Goal: Information Seeking & Learning: Find specific fact

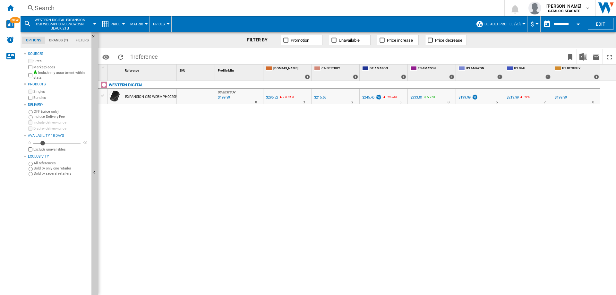
click at [64, 21] on span "WESTERN DIGITAL EXPANSION C50 WDBMPH0020BNCWCSN BLACK 2TB" at bounding box center [60, 24] width 52 height 13
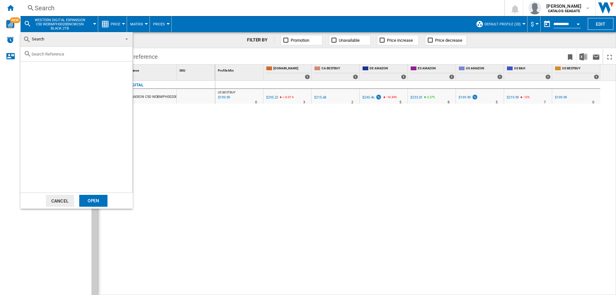
click at [51, 4] on md-backdrop at bounding box center [308, 147] width 616 height 295
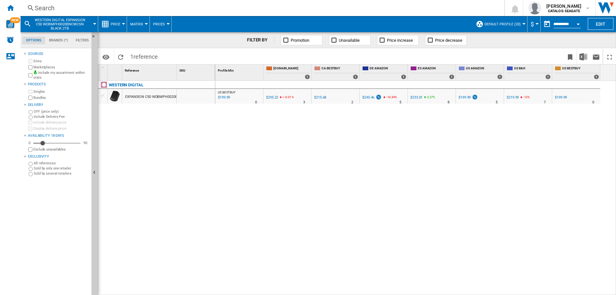
click at [55, 6] on div "Search" at bounding box center [261, 8] width 453 height 9
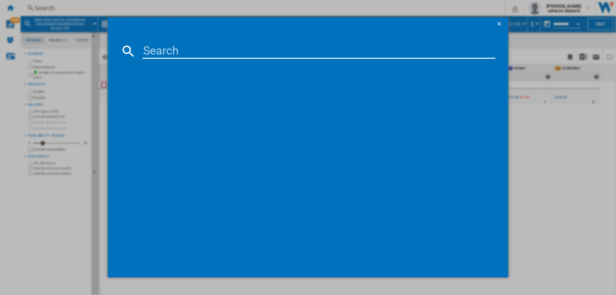
type input "WESTERN DIGITAL BLACK SN850X WDBB9G0080BNC M2 PCI EXPRESS 8TB"
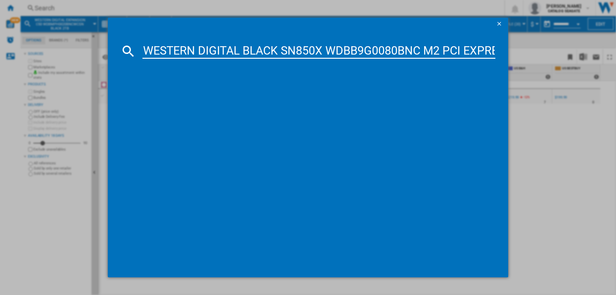
scroll to position [0, 42]
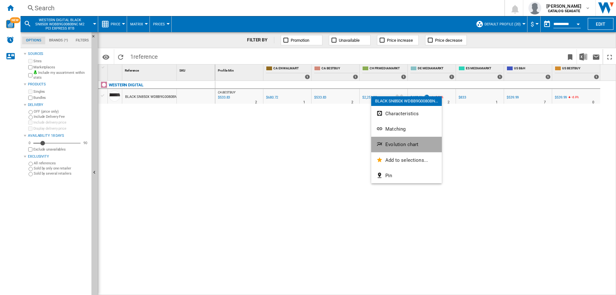
click at [395, 143] on span "Evolution chart" at bounding box center [401, 144] width 33 height 6
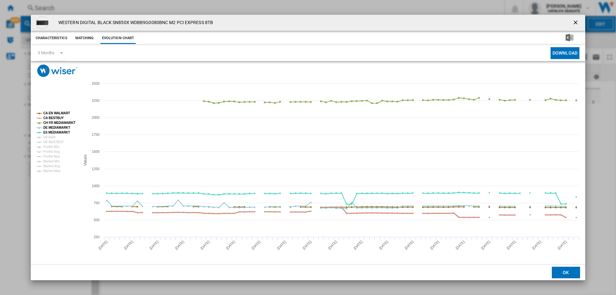
click at [53, 116] on tspan "CA BESTBUY" at bounding box center [53, 118] width 21 height 4
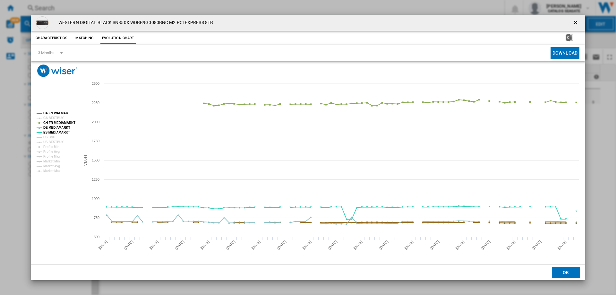
click at [55, 113] on tspan "CA EN WALMART" at bounding box center [56, 113] width 27 height 4
click at [54, 128] on tspan "DE MEDIAMARKT" at bounding box center [56, 128] width 27 height 4
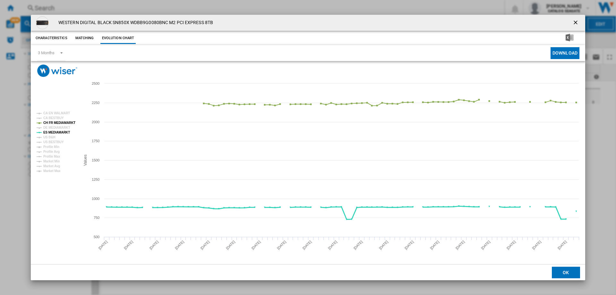
click at [54, 132] on tspan "ES MEDIAMARKT" at bounding box center [56, 133] width 27 height 4
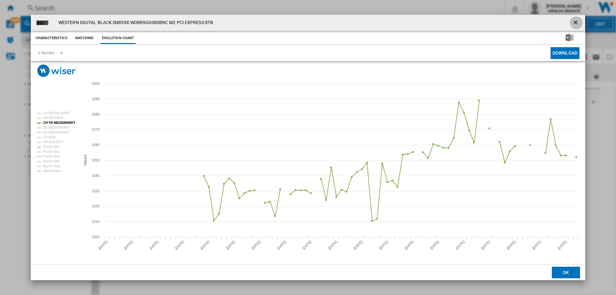
click at [575, 25] on ng-md-icon "getI18NText('BUTTONS.CLOSE_DIALOG')" at bounding box center [576, 23] width 8 height 8
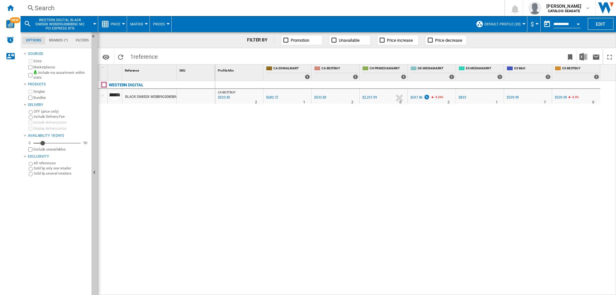
click at [374, 98] on div "$2,251.99" at bounding box center [369, 97] width 15 height 4
click at [82, 11] on div "Search" at bounding box center [261, 8] width 453 height 9
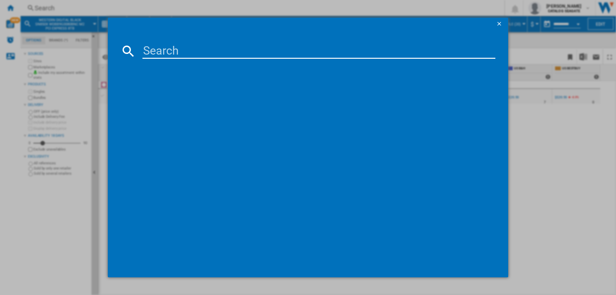
type input "WESTERN DIGITAL WD1000CHTZ40PK 2.5" SATA III 1TB 10000 64MB"
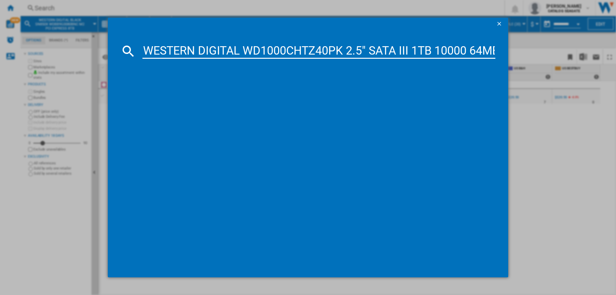
scroll to position [0, 6]
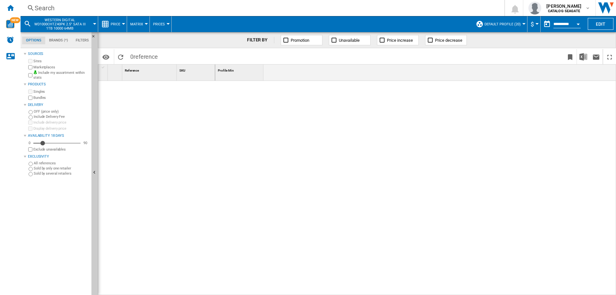
click at [58, 7] on div "Search" at bounding box center [261, 8] width 453 height 9
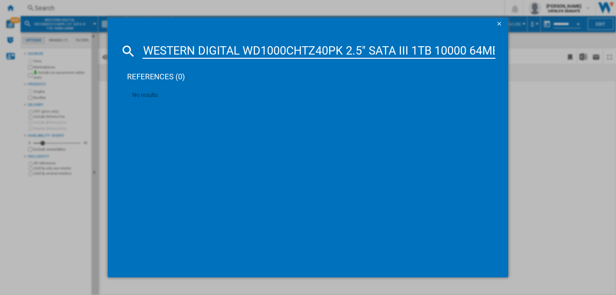
drag, startPoint x: 238, startPoint y: 49, endPoint x: 135, endPoint y: 49, distance: 103.3
click at [135, 49] on div "WESTERN DIGITAL WD1000CHTZ40PK 2.5" SATA III 1TB 10000 64MB" at bounding box center [308, 50] width 375 height 15
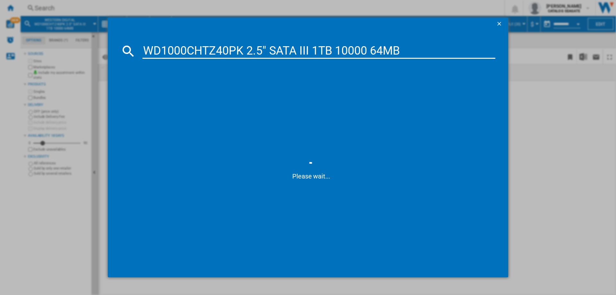
drag, startPoint x: 246, startPoint y: 49, endPoint x: 414, endPoint y: 50, distance: 168.4
click at [414, 50] on input "WD1000CHTZ40PK 2.5" SATA III 1TB 10000 64MB" at bounding box center [318, 50] width 353 height 15
type input "WD1000CHTZ40PK"
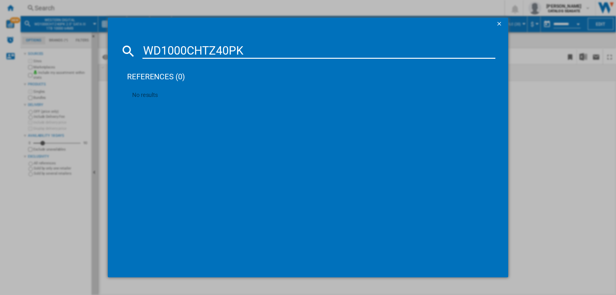
click at [497, 24] on ng-md-icon "getI18NText('BUTTONS.CLOSE_DIALOG')" at bounding box center [500, 25] width 8 height 8
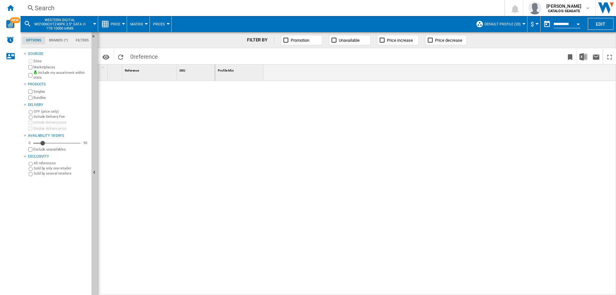
click at [66, 7] on div "Search" at bounding box center [261, 8] width 453 height 9
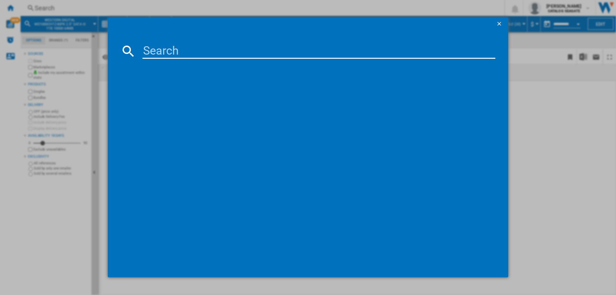
type input "WESTERN DIGITAL RED PLUS WD142KFGX 3.5" SATAIII 14TB 7200 512MB 2PACK"
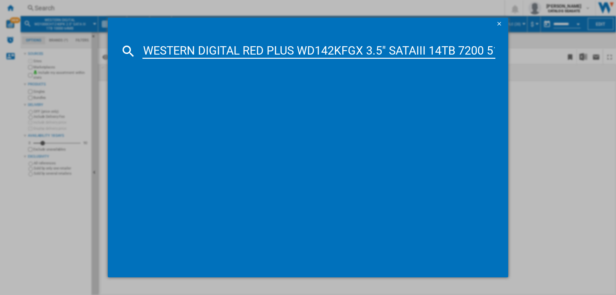
scroll to position [0, 68]
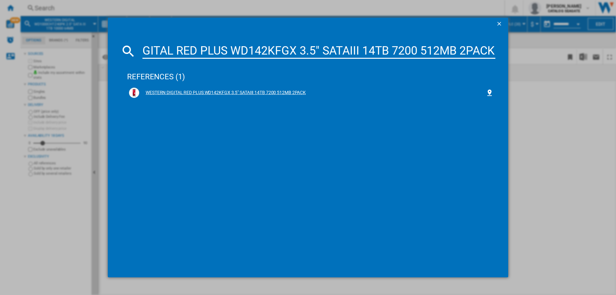
click at [210, 91] on div "WESTERN DIGITAL RED PLUS WD142KFGX 3.5" SATAIII 14TB 7200 512MB 2PACK" at bounding box center [312, 92] width 346 height 6
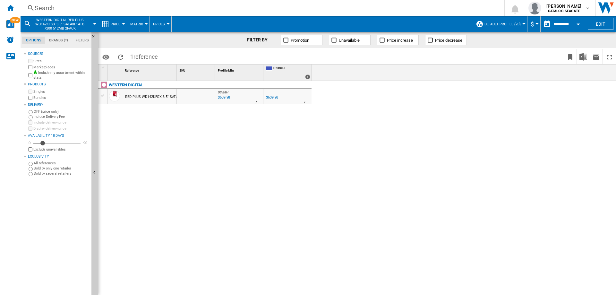
click at [65, 7] on div "Search" at bounding box center [261, 8] width 453 height 9
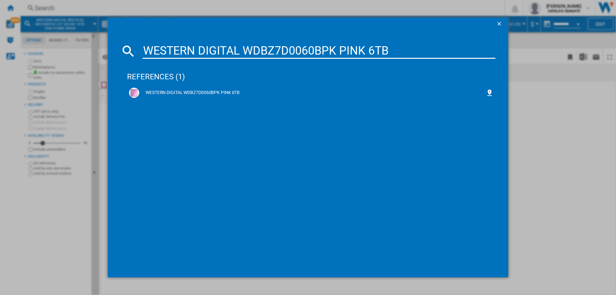
type input "WESTERN DIGITAL WDBZ7D0060BPK PINK 6TB"
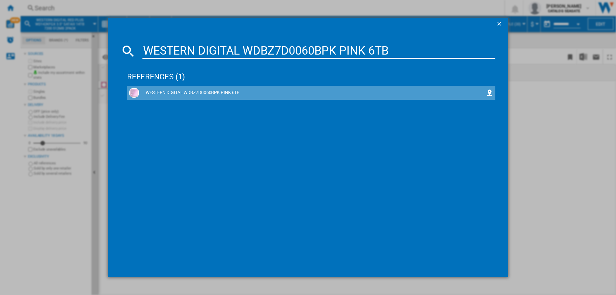
click at [221, 95] on div "WESTERN DIGITAL WDBZ7D0060BPK PINK 6TB" at bounding box center [312, 92] width 346 height 6
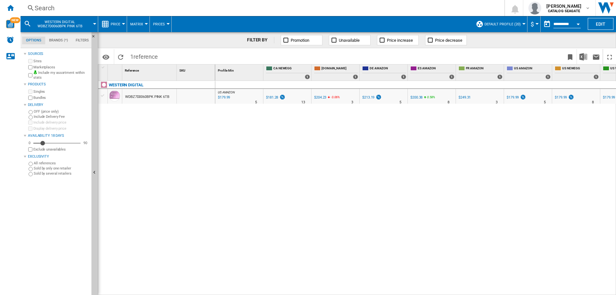
click at [227, 98] on div "$179.99" at bounding box center [223, 97] width 13 height 6
